Goal: Book appointment/travel/reservation

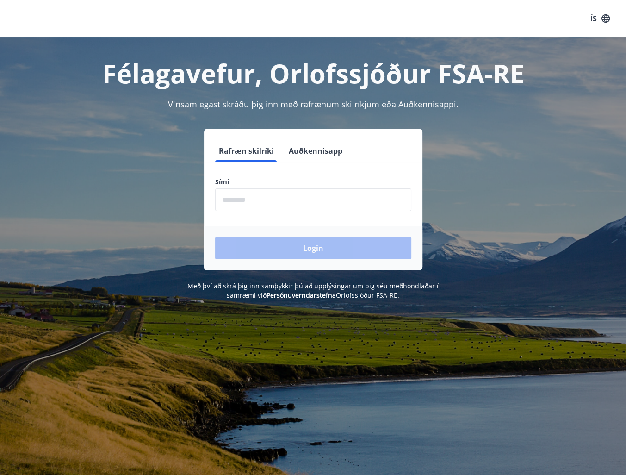
click at [228, 208] on input "phone" at bounding box center [313, 199] width 196 height 23
type input "********"
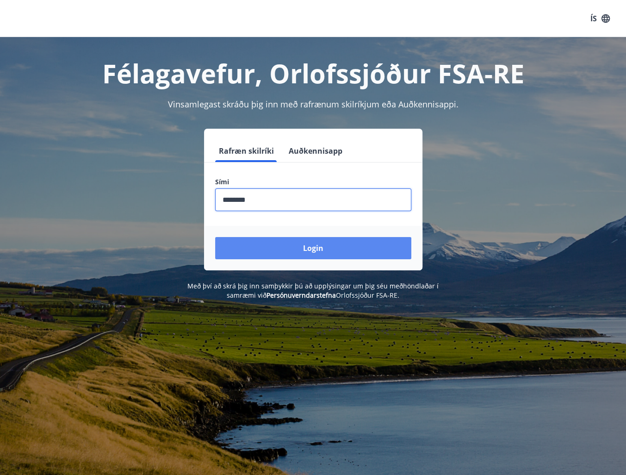
click at [288, 246] on button "Login" at bounding box center [313, 248] width 196 height 22
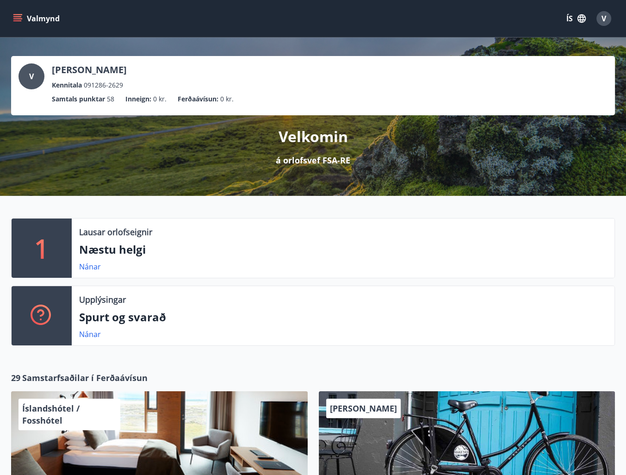
click at [11, 21] on button "Valmynd" at bounding box center [37, 18] width 52 height 17
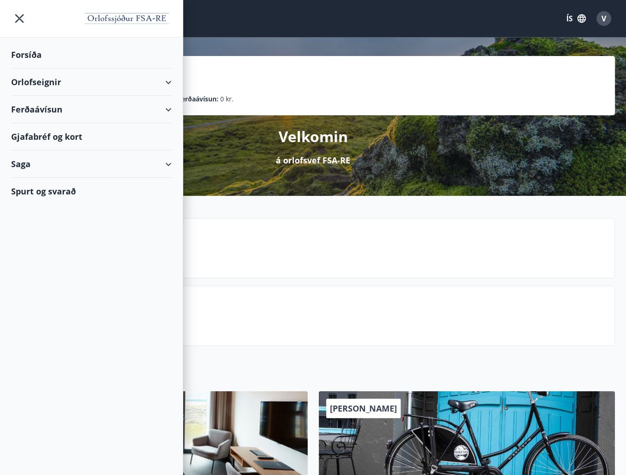
click at [35, 80] on div "Orlofseignir" at bounding box center [91, 81] width 160 height 27
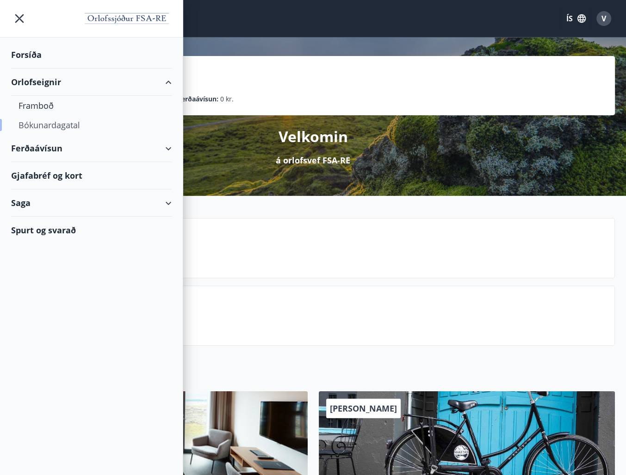
click at [53, 127] on div "Bókunardagatal" at bounding box center [92, 124] width 146 height 19
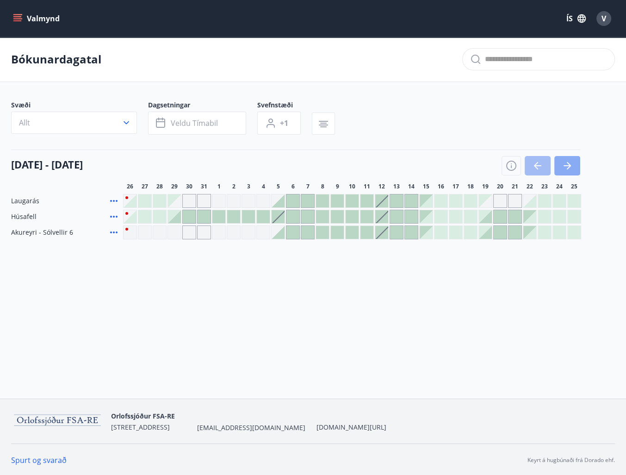
click at [568, 170] on icon "button" at bounding box center [566, 165] width 11 height 11
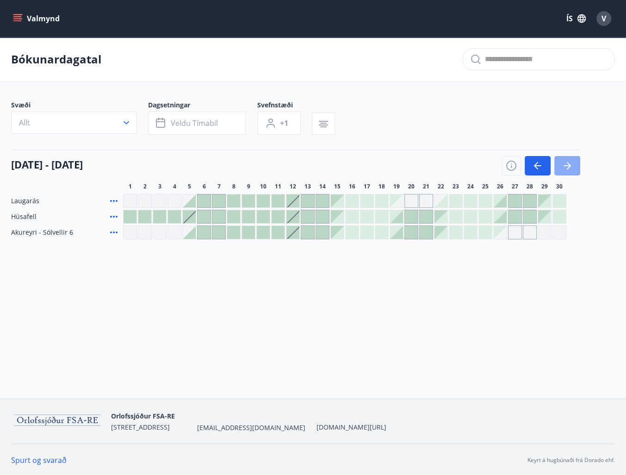
click at [561, 161] on icon "button" at bounding box center [566, 165] width 11 height 11
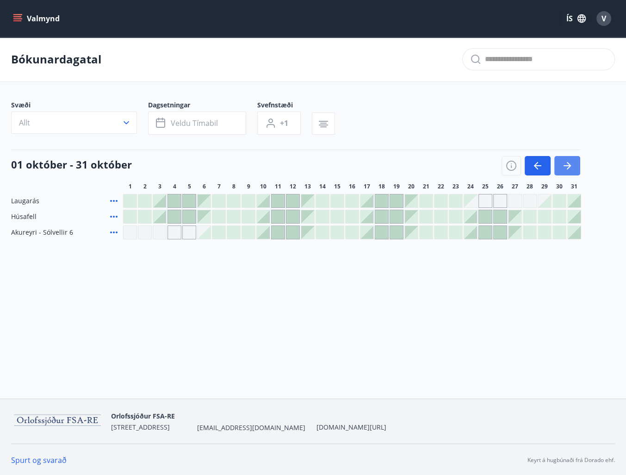
click at [571, 162] on icon "button" at bounding box center [566, 165] width 11 height 11
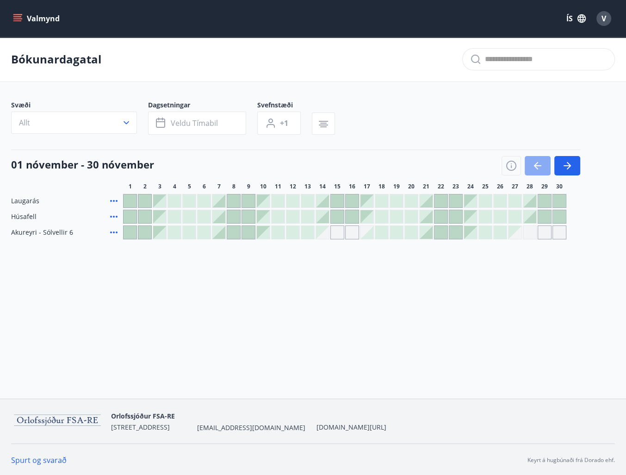
click at [531, 171] on button "button" at bounding box center [537, 165] width 26 height 19
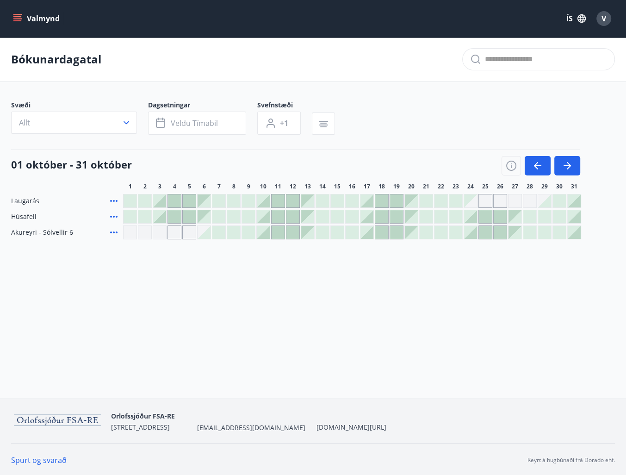
click at [146, 199] on div at bounding box center [144, 200] width 13 height 13
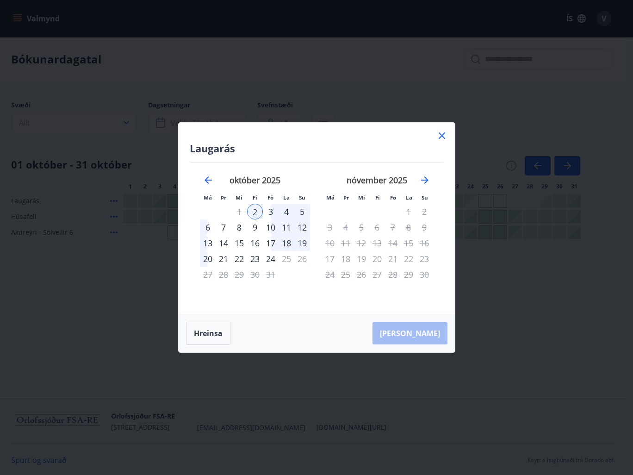
click at [269, 213] on div "3" at bounding box center [271, 212] width 16 height 16
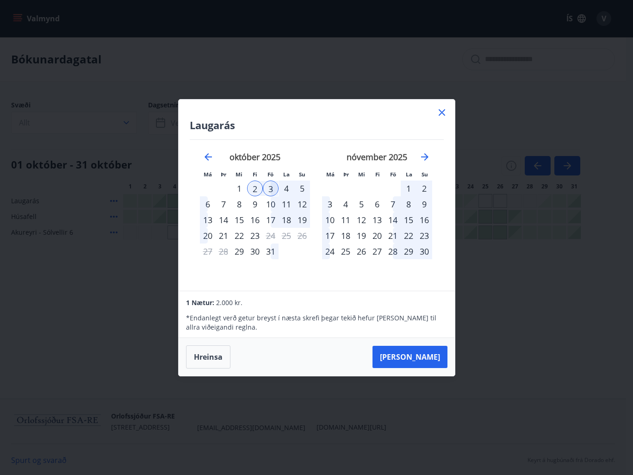
click at [284, 188] on div "4" at bounding box center [286, 188] width 16 height 16
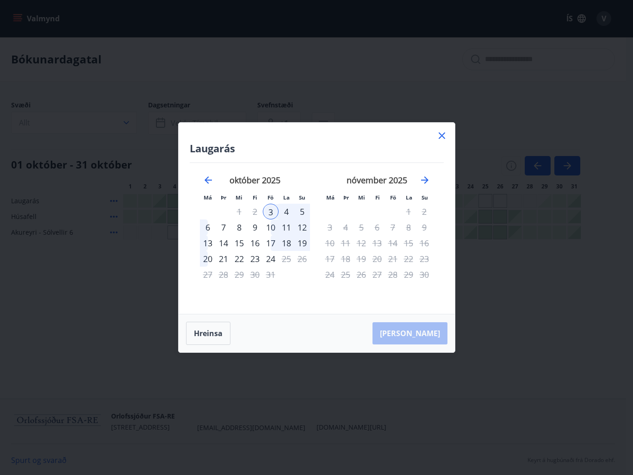
click at [285, 212] on div "4" at bounding box center [286, 212] width 16 height 16
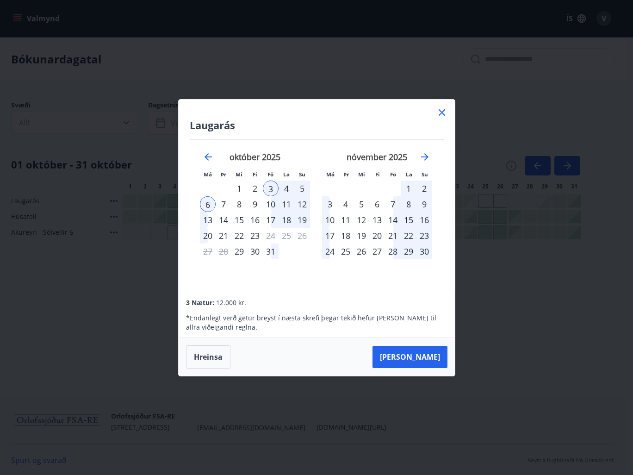
click at [252, 190] on div "2" at bounding box center [255, 188] width 16 height 16
click at [432, 352] on button "[PERSON_NAME]" at bounding box center [409, 356] width 75 height 22
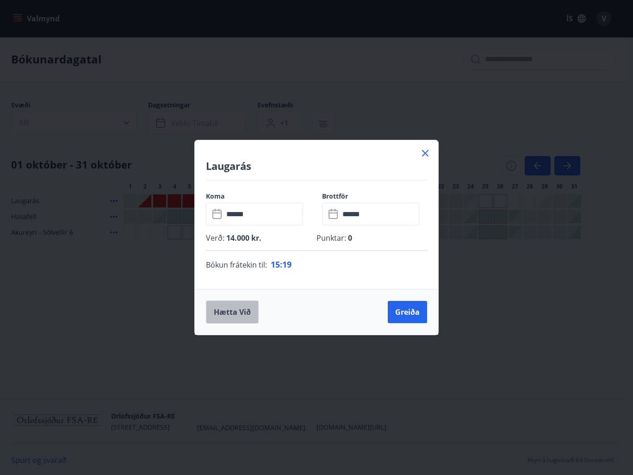
click at [225, 313] on button "Hætta við" at bounding box center [232, 311] width 53 height 23
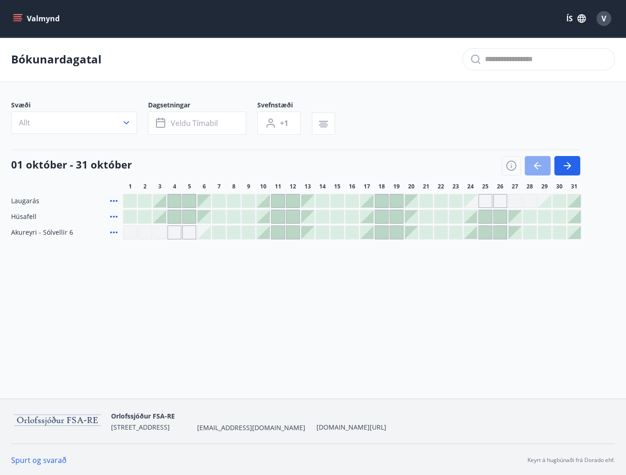
click at [542, 167] on icon "button" at bounding box center [537, 165] width 11 height 11
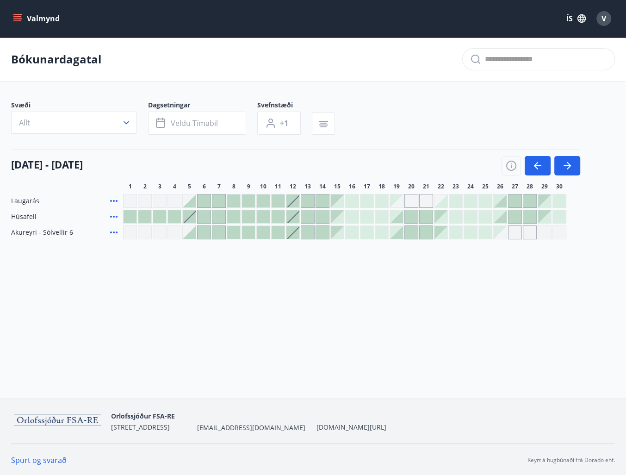
click at [296, 203] on div at bounding box center [292, 200] width 13 height 13
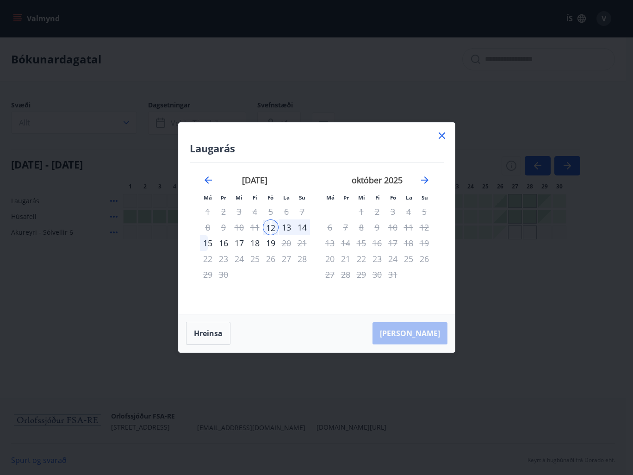
click at [207, 244] on div "15" at bounding box center [208, 243] width 16 height 16
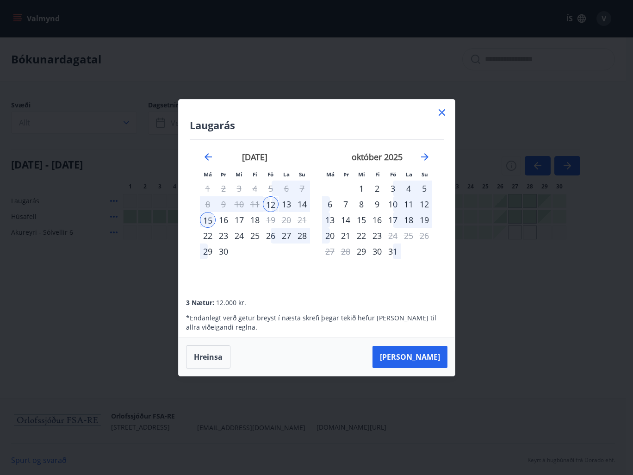
click at [442, 112] on icon at bounding box center [441, 112] width 6 height 6
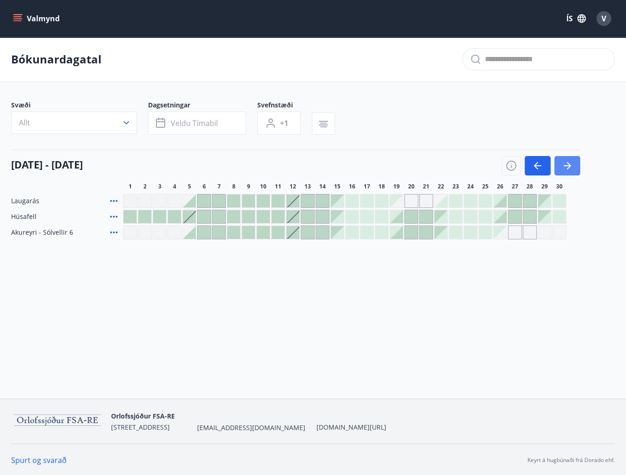
click at [575, 172] on button "button" at bounding box center [567, 165] width 26 height 19
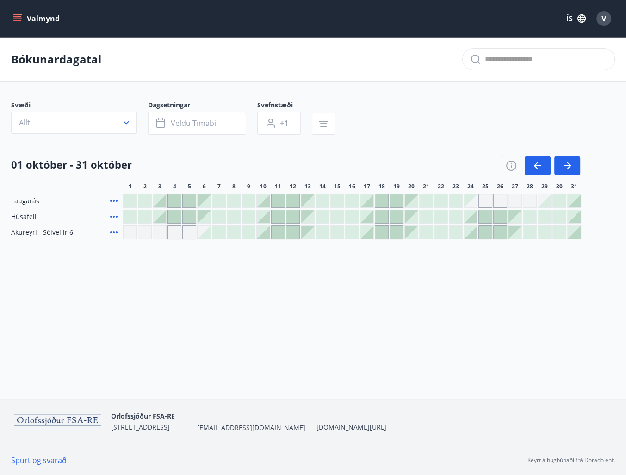
click at [521, 297] on div "Valmynd ÍS V Bókunardagatal Svæði Allt Dagsetningar Veldu tímabil Svefnstæði +1…" at bounding box center [313, 199] width 626 height 398
